Goal: Task Accomplishment & Management: Manage account settings

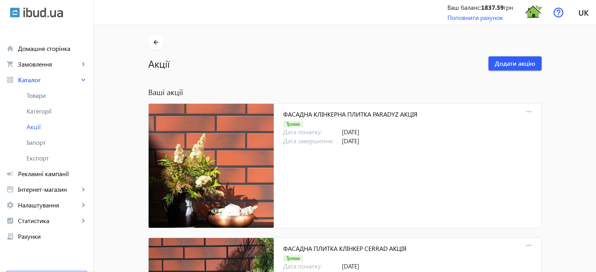
scroll to position [1628, 0]
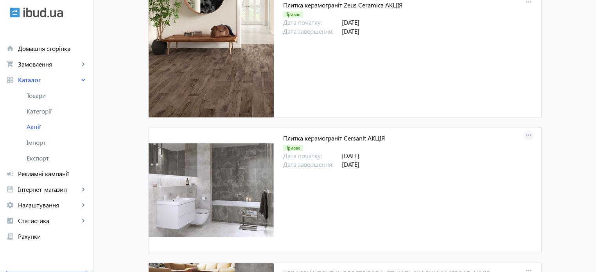
click at [529, 134] on mat-icon "more_horiz" at bounding box center [529, 135] width 11 height 11
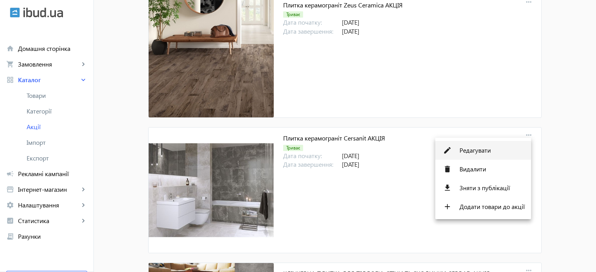
click at [480, 149] on span "Редагувати" at bounding box center [492, 150] width 65 height 6
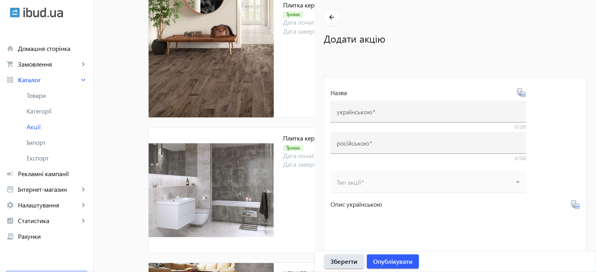
type input "Плитка керамограніт Cersanit АКЦІЯ"
type input "Плитка керамогранит Cersanit АКЦИЯ"
type input "31.12.2025"
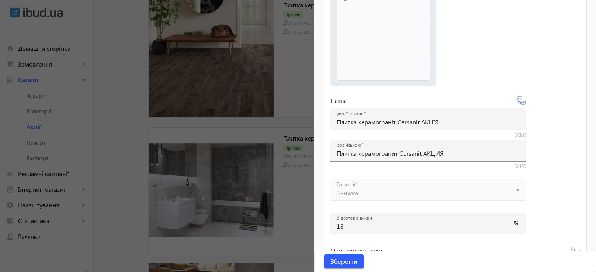
scroll to position [157, 0]
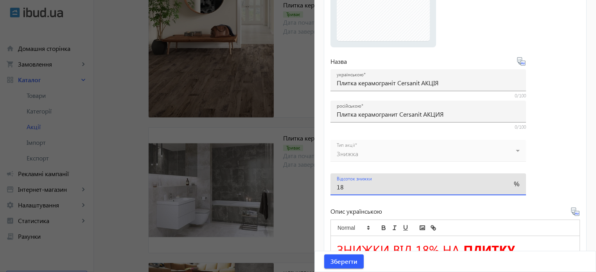
click at [366, 185] on input "18" at bounding box center [421, 187] width 169 height 8
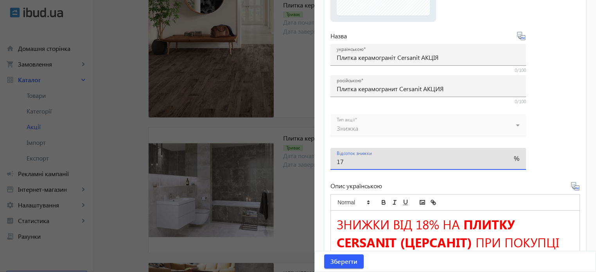
scroll to position [196, 0]
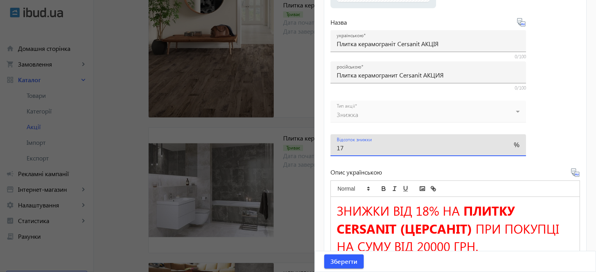
type input "17"
click at [427, 210] on span "ЗНИЖКИ ВІД 18% НА" at bounding box center [398, 211] width 123 height 18
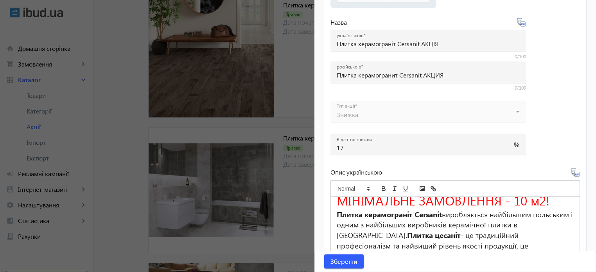
scroll to position [182, 0]
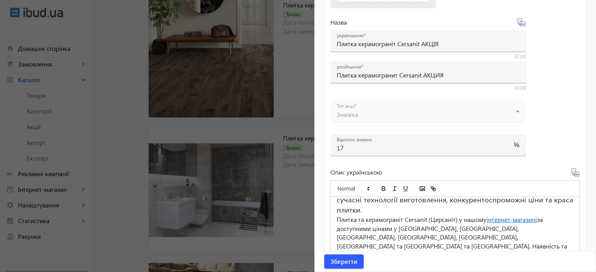
click at [572, 175] on icon at bounding box center [575, 172] width 9 height 9
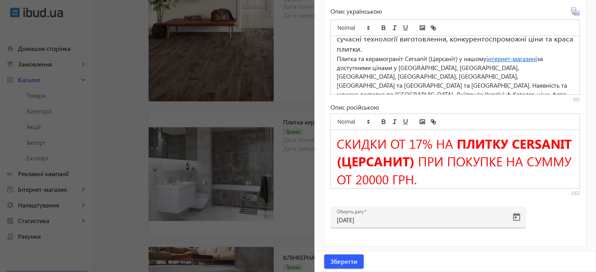
scroll to position [1668, 0]
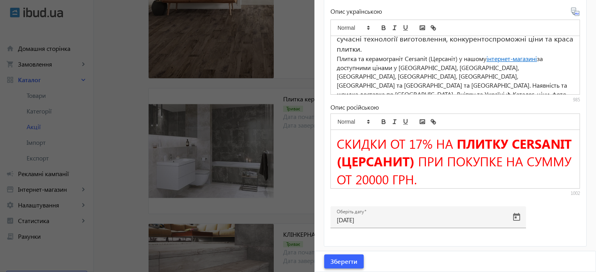
click at [345, 261] on span "Зберегти" at bounding box center [344, 261] width 27 height 9
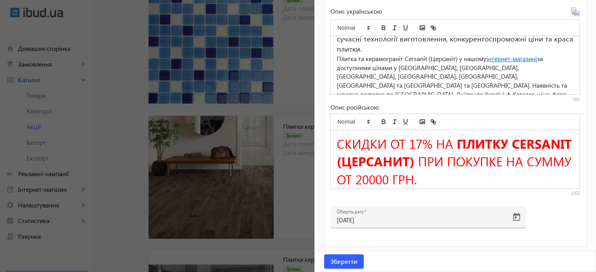
scroll to position [1472, 0]
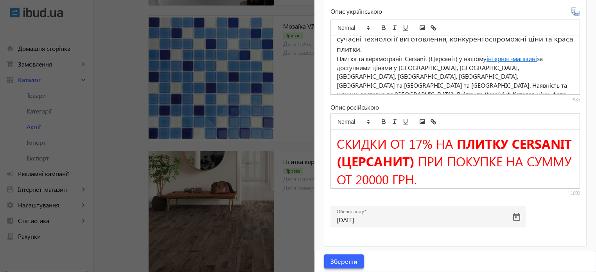
click at [347, 261] on span "Зберегти" at bounding box center [344, 261] width 27 height 9
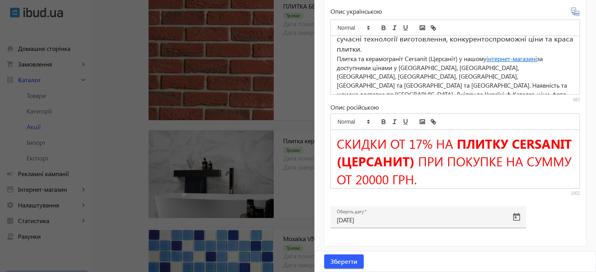
scroll to position [1120, 0]
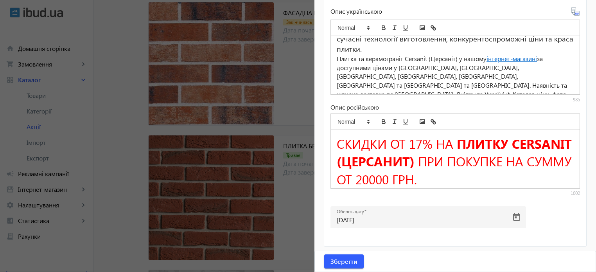
click at [114, 88] on div at bounding box center [298, 136] width 596 height 272
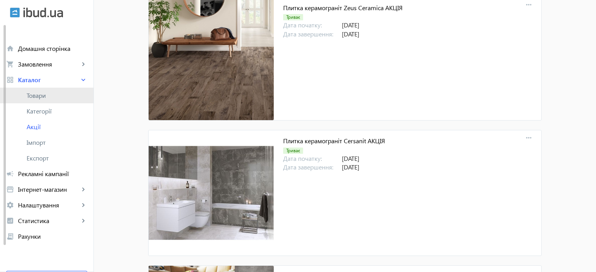
click at [47, 98] on span "Товари" at bounding box center [57, 96] width 61 height 8
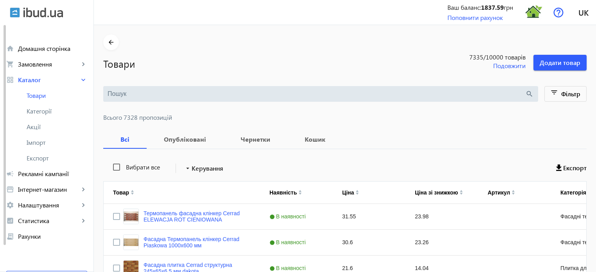
click at [120, 93] on input "search" at bounding box center [317, 94] width 418 height 9
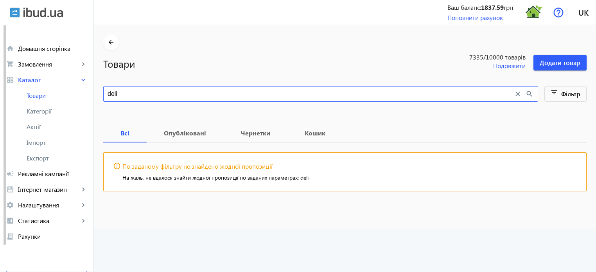
type input "deli"
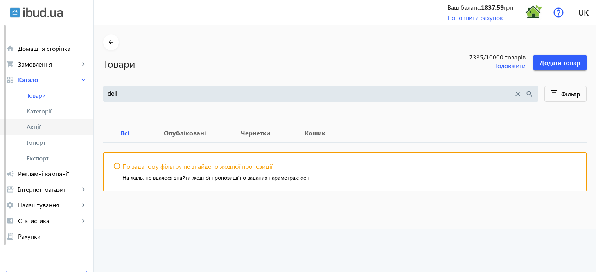
click at [40, 126] on span "Акції" at bounding box center [57, 127] width 61 height 8
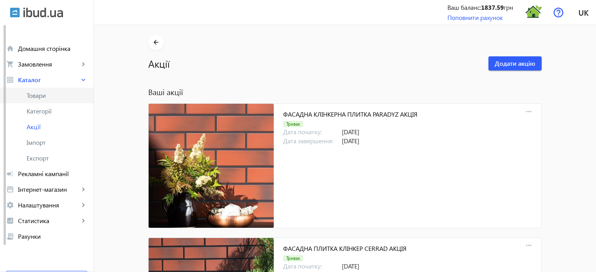
scroll to position [7262, 0]
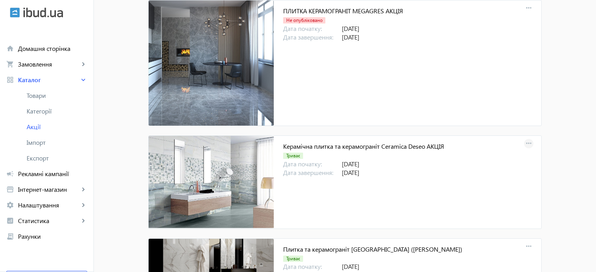
click at [527, 138] on mat-icon "more_horiz" at bounding box center [529, 143] width 11 height 11
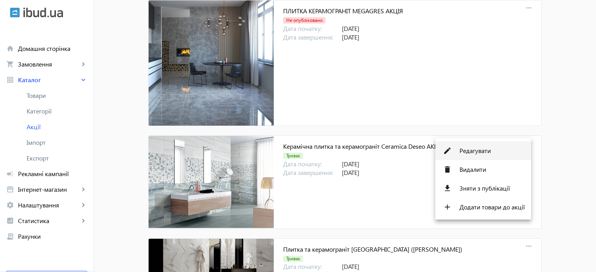
click at [484, 149] on span "Редагувати" at bounding box center [492, 151] width 65 height 6
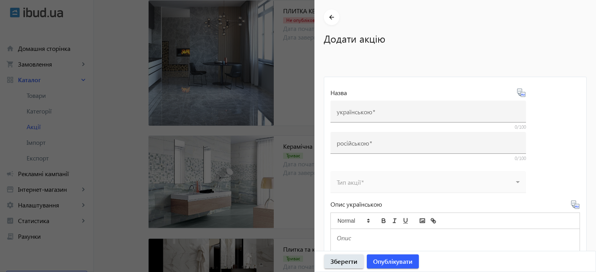
type input "Керамічна плитка та керамограніт Ceramica Deseo АКЦІЯ"
type input "Керамическая плитка и керамогранит Ceramica Deseo АКЦИЯ"
type input "31.12.2025"
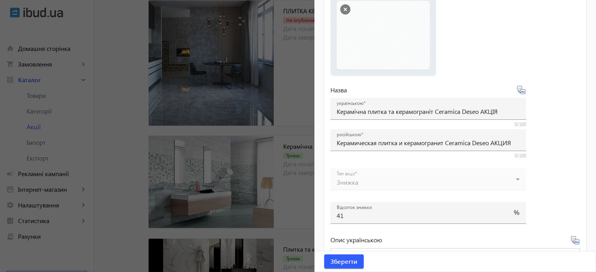
scroll to position [157, 0]
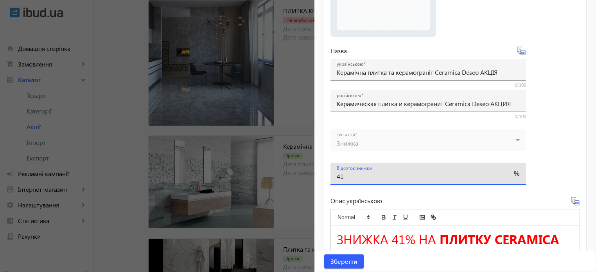
click at [358, 176] on input "41" at bounding box center [421, 176] width 169 height 8
type input "4"
type input "35"
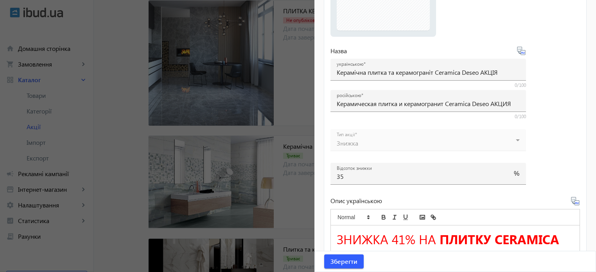
click at [405, 239] on span "ЗНИЖКА 41% НА" at bounding box center [386, 239] width 99 height 18
click at [571, 202] on icon at bounding box center [575, 200] width 9 height 9
click at [347, 260] on span "Зберегти" at bounding box center [344, 261] width 27 height 9
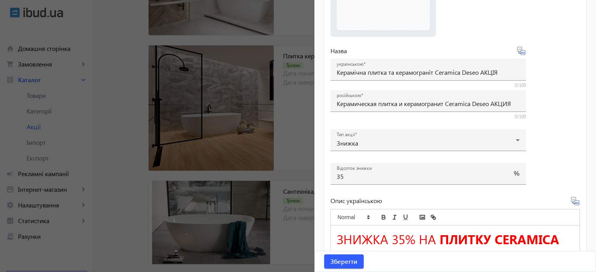
click at [297, 107] on div at bounding box center [298, 136] width 596 height 272
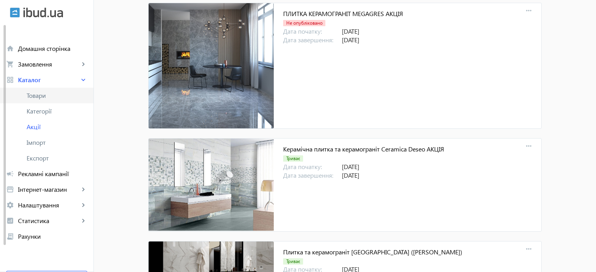
click at [53, 95] on span "Товари" at bounding box center [57, 96] width 61 height 8
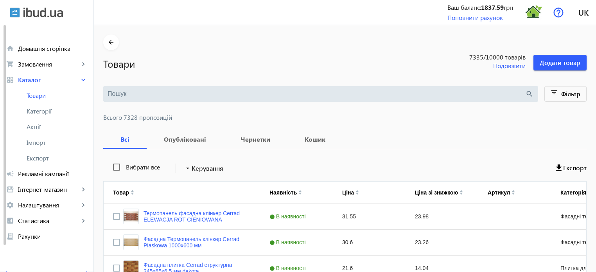
click at [128, 94] on input "search" at bounding box center [317, 94] width 418 height 9
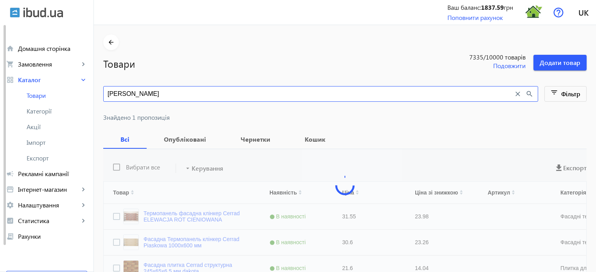
type input "delia"
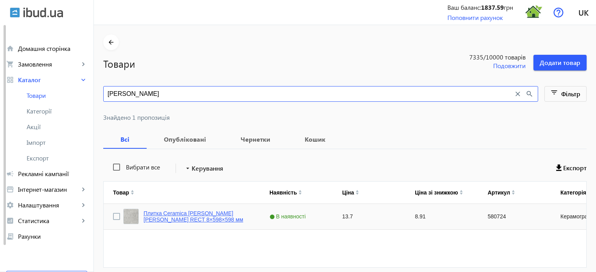
click at [197, 214] on link "Плитка Ceramica Deseo DELIA GREY MATT RECT 8×598×598 мм" at bounding box center [197, 216] width 107 height 13
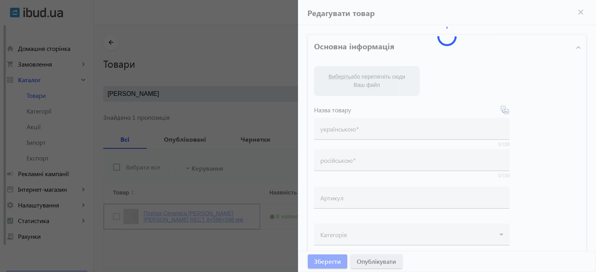
type input "Плитка Ceramica Deseo DELIA GREY MATT RECT 8×598×598 мм"
type input "580724"
checkbox input "true"
type input "13.7"
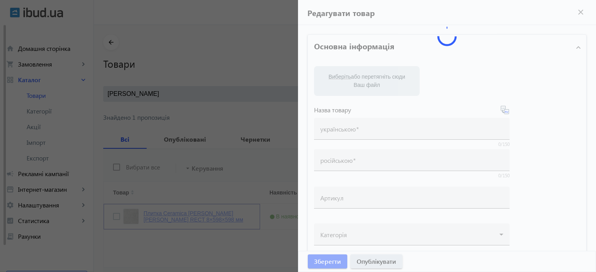
type input "5"
type input "Плитка Ceramica Deseo DELIA GREY MATT RECT 8×598×598 мм"
type textarea "Плитка Ceramica Deseo DELIA GREY MATT RECT 8×598×598 мм купити"
type textarea "Плитка Ceramica Deseo DELIA GREY MATT RECT 8×598×598 мм купить"
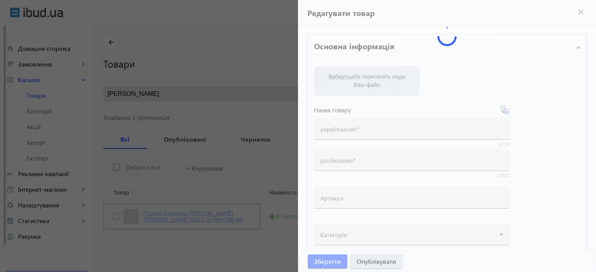
type input "плитка ceramica deseo, плитка ceramica deseo delia grey matt rect"
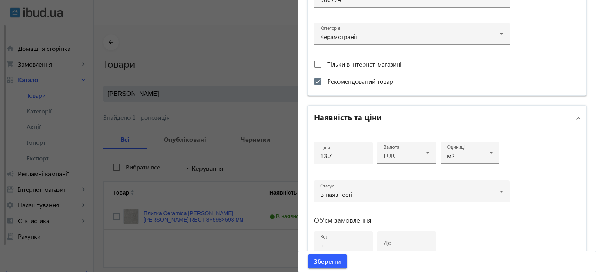
scroll to position [274, 0]
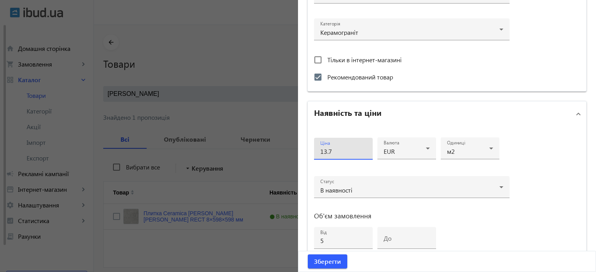
click at [337, 149] on input "13.7" at bounding box center [343, 151] width 46 height 8
type input "1"
type input "15"
click at [319, 264] on span "Зберегти" at bounding box center [327, 261] width 27 height 9
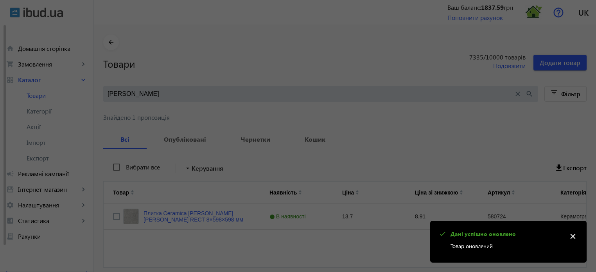
scroll to position [0, 0]
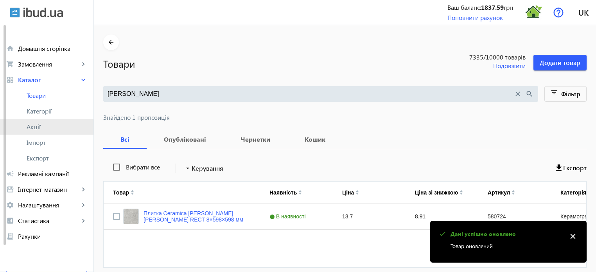
click at [36, 128] on span "Акції" at bounding box center [57, 127] width 61 height 8
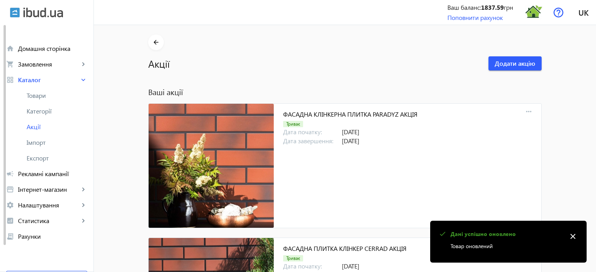
scroll to position [7262, 0]
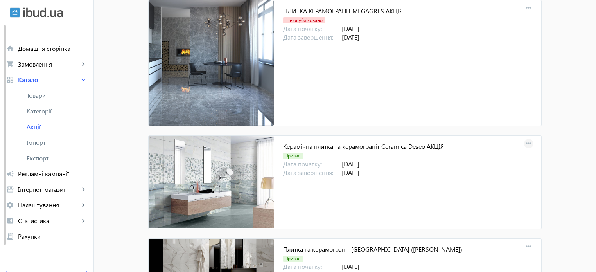
click at [529, 138] on mat-icon "more_horiz" at bounding box center [529, 143] width 11 height 11
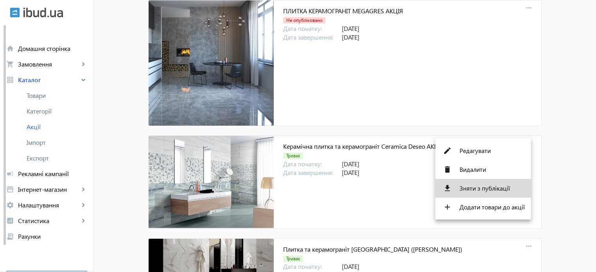
click at [491, 187] on span "Зняти з публікації" at bounding box center [492, 188] width 65 height 6
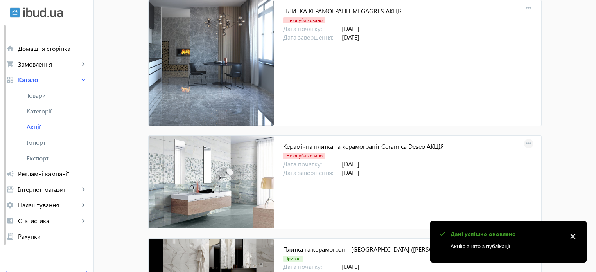
click at [529, 138] on mat-icon "more_horiz" at bounding box center [529, 143] width 11 height 11
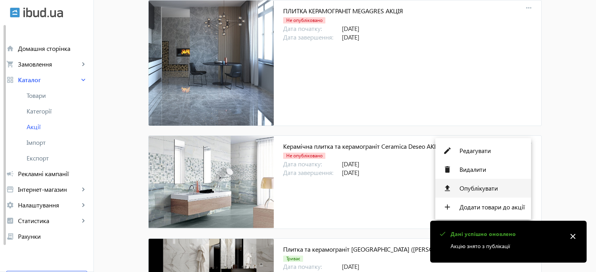
click at [494, 191] on span "Опублікувати" at bounding box center [492, 188] width 65 height 6
